Goal: Task Accomplishment & Management: Manage account settings

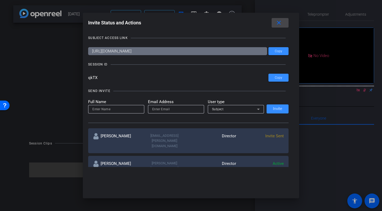
click at [279, 22] on mat-icon "close" at bounding box center [278, 23] width 7 height 7
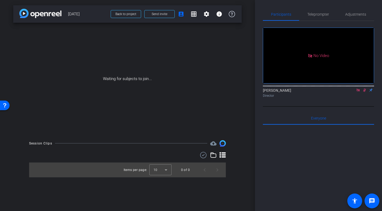
click at [358, 91] on icon at bounding box center [357, 89] width 3 height 3
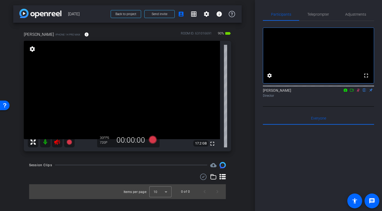
click at [358, 92] on icon at bounding box center [358, 90] width 4 height 4
click at [58, 143] on icon at bounding box center [57, 142] width 6 height 6
click at [360, 12] on span "Adjustments" at bounding box center [355, 14] width 21 height 4
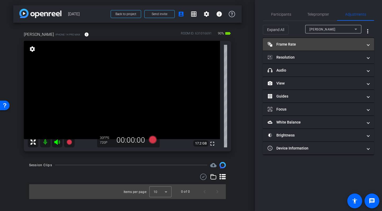
click at [333, 42] on mat-panel-title "Frame Rate Frame Rate" at bounding box center [314, 45] width 95 height 6
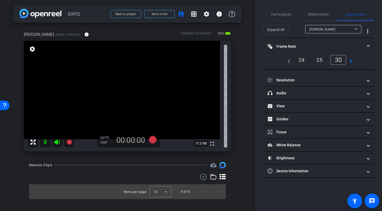
click at [302, 60] on div "24" at bounding box center [301, 59] width 14 height 9
click at [334, 43] on mat-expansion-panel-header "Frame Rate Frame Rate" at bounding box center [318, 46] width 111 height 17
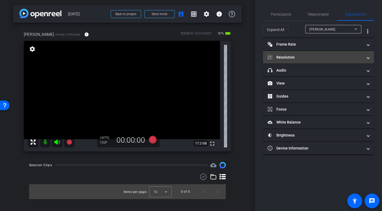
click at [334, 55] on mat-panel-title "Resolution" at bounding box center [314, 57] width 95 height 6
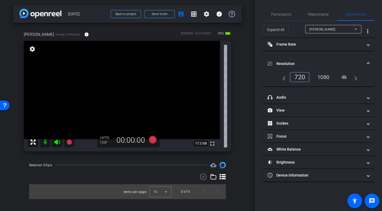
click at [326, 77] on div "1080" at bounding box center [323, 76] width 20 height 9
click at [347, 56] on mat-expansion-panel-header "Resolution" at bounding box center [318, 63] width 111 height 17
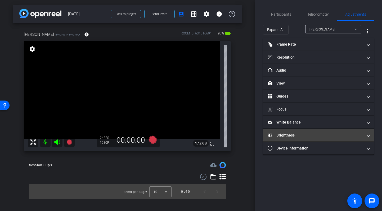
click at [330, 134] on mat-panel-title "Brightness" at bounding box center [314, 135] width 95 height 6
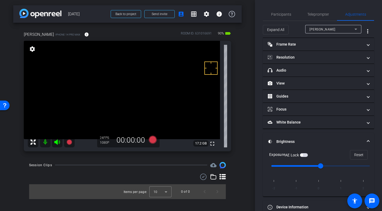
click at [304, 153] on span "button" at bounding box center [304, 155] width 8 height 4
click at [286, 15] on span "Participants" at bounding box center [281, 14] width 20 height 4
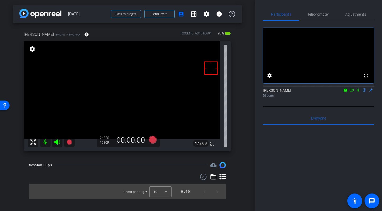
click at [244, 63] on div "arrow_back [DATE] Back to project Send invite account_box grid_on settings info…" at bounding box center [127, 105] width 255 height 211
click at [152, 139] on icon at bounding box center [152, 139] width 8 height 8
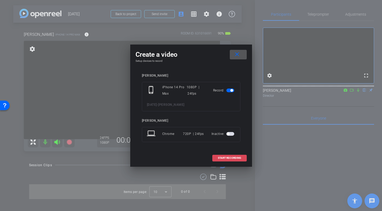
click at [227, 157] on span "START RECORDING" at bounding box center [229, 157] width 23 height 3
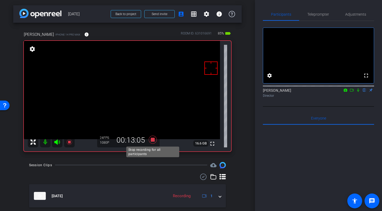
click at [152, 139] on icon at bounding box center [152, 139] width 8 height 8
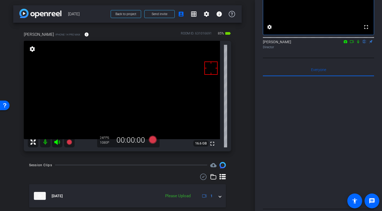
scroll to position [15, 0]
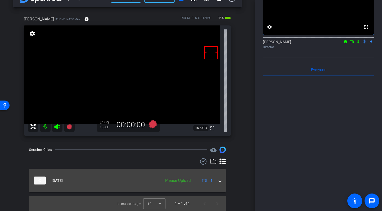
click at [219, 180] on span at bounding box center [220, 181] width 2 height 6
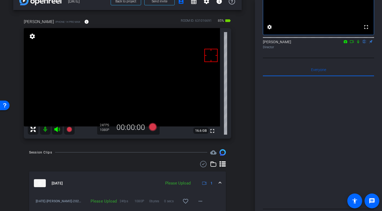
scroll to position [34, 0]
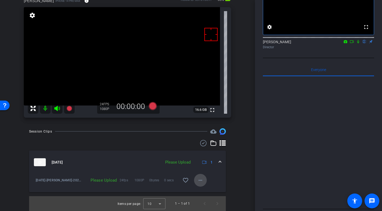
click at [201, 179] on mat-icon "more_horiz" at bounding box center [200, 180] width 6 height 6
click at [204, 190] on span "Upload" at bounding box center [208, 191] width 21 height 6
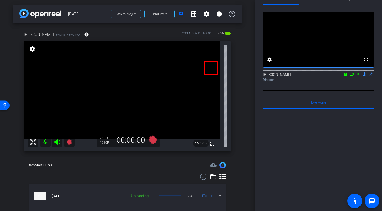
scroll to position [0, 0]
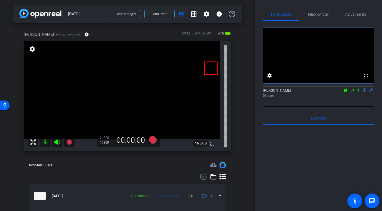
click at [243, 136] on div "arrow_back [DATE] Back to project Send invite account_box grid_on settings info…" at bounding box center [127, 105] width 255 height 211
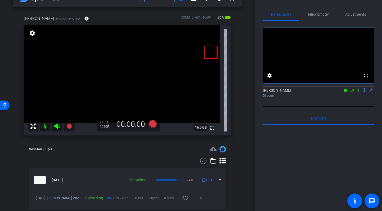
scroll to position [16, 0]
click at [84, 18] on mat-icon "info" at bounding box center [86, 18] width 5 height 5
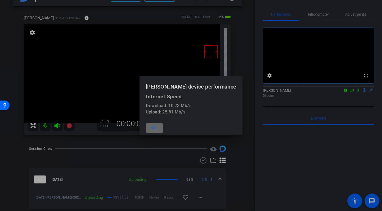
click at [156, 128] on mat-icon "close" at bounding box center [153, 127] width 7 height 7
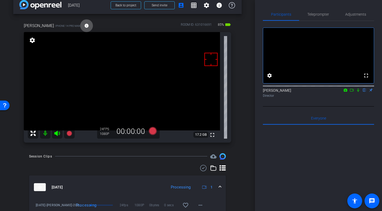
scroll to position [8, 0]
click at [240, 61] on div "[PERSON_NAME] iPhone 14 Pro Max info ROOM ID: 631016691 85% battery_std fullscr…" at bounding box center [127, 81] width 228 height 134
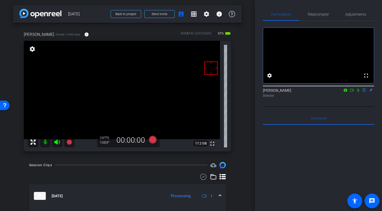
scroll to position [2, 0]
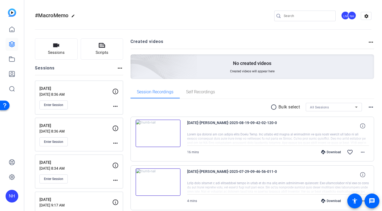
click at [211, 11] on div "#MacroMemo edit LN NH settings" at bounding box center [203, 16] width 336 height 40
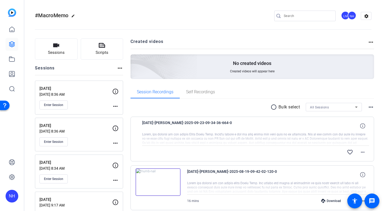
click at [187, 16] on div "#MacroMemo edit LN NH settings" at bounding box center [203, 16] width 336 height 8
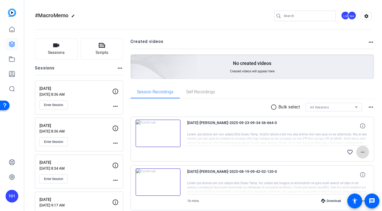
click at [362, 151] on mat-icon "more_horiz" at bounding box center [362, 152] width 6 height 6
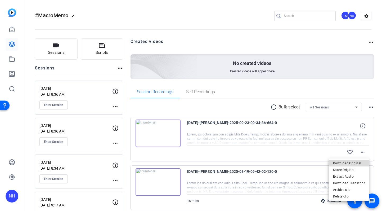
click at [350, 161] on span "Download Original" at bounding box center [349, 163] width 32 height 6
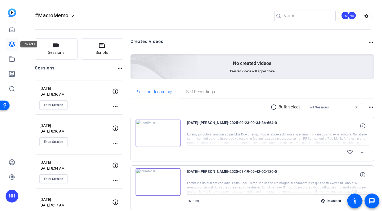
click at [11, 43] on icon at bounding box center [12, 44] width 6 height 6
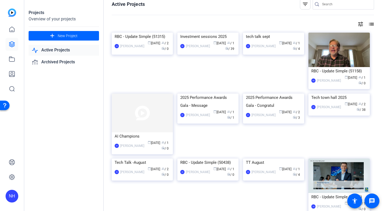
scroll to position [7, 0]
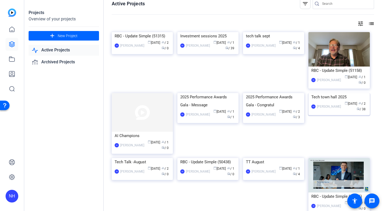
click at [331, 101] on div "Tech town hall 2025" at bounding box center [338, 97] width 55 height 8
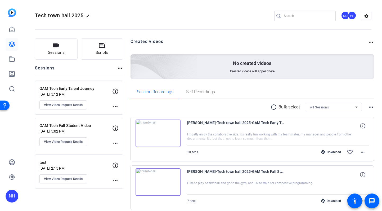
click at [352, 14] on div "CL" at bounding box center [351, 15] width 9 height 9
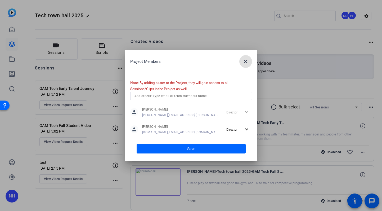
click at [228, 97] on input "text" at bounding box center [190, 96] width 113 height 6
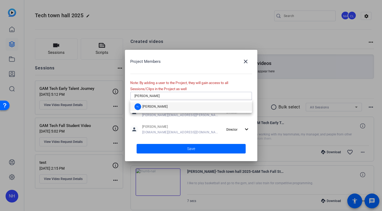
type input "tim"
click at [151, 106] on span "[PERSON_NAME]" at bounding box center [154, 106] width 25 height 4
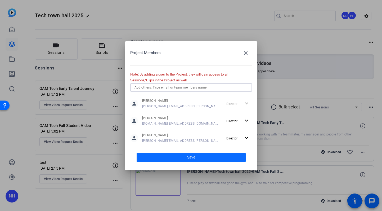
click at [192, 156] on span "Save" at bounding box center [191, 157] width 8 height 6
